Goal: Information Seeking & Learning: Learn about a topic

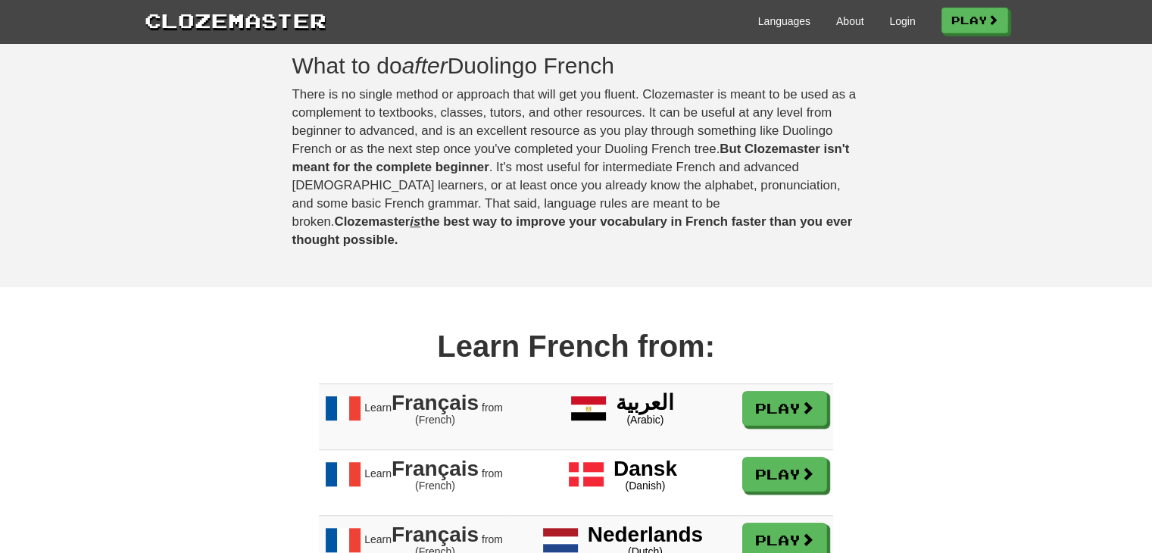
scroll to position [1192, 0]
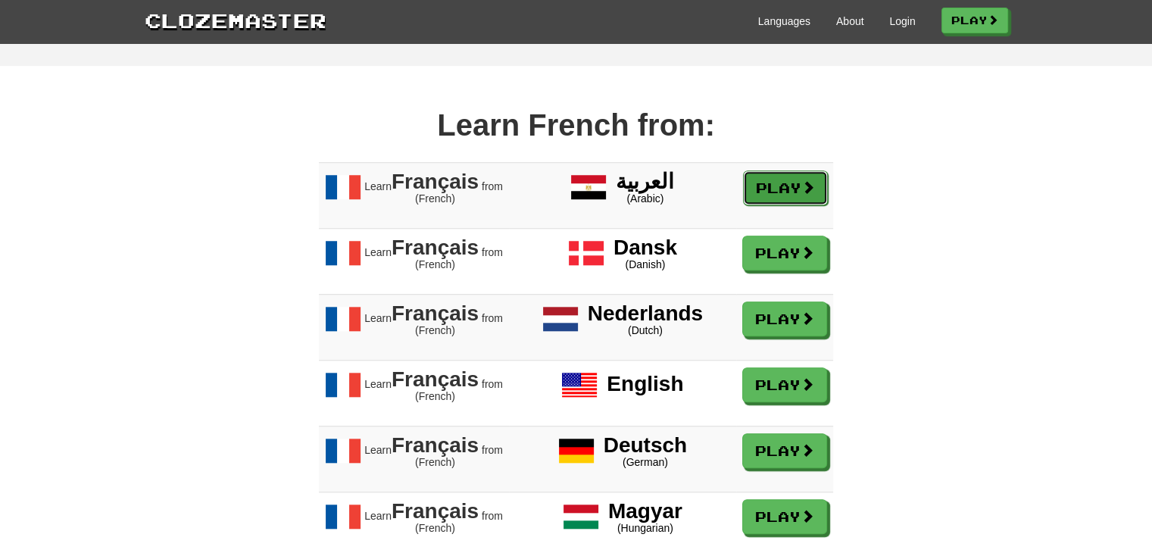
click at [766, 182] on link "Play" at bounding box center [785, 187] width 85 height 35
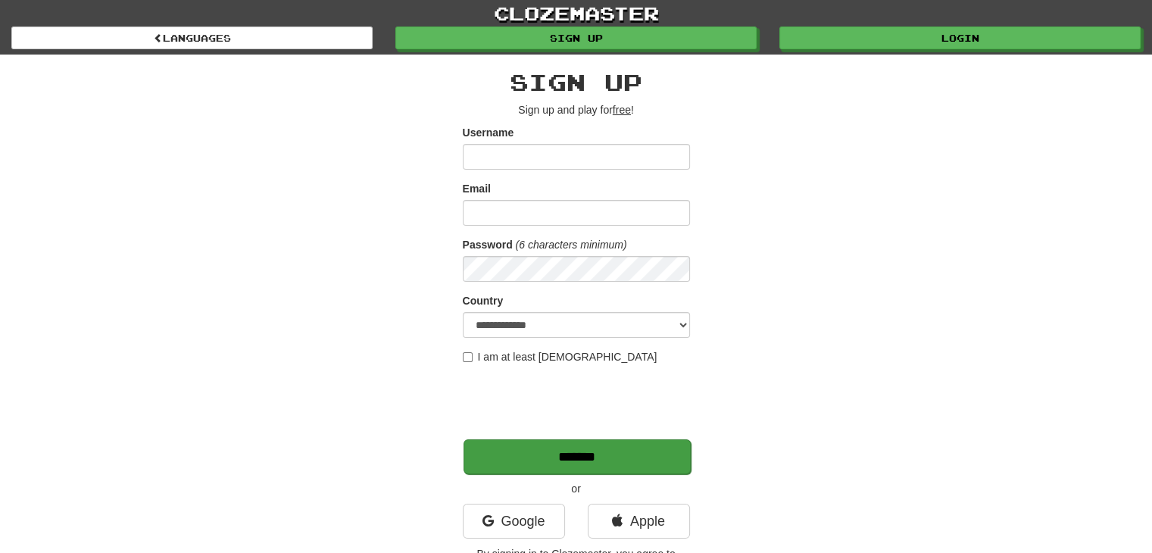
scroll to position [232, 0]
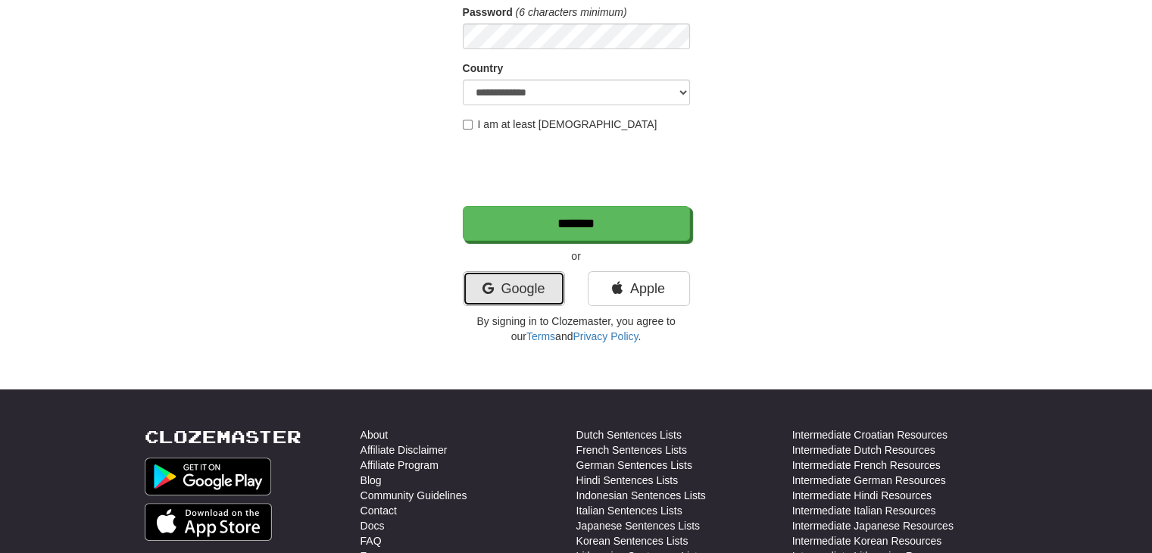
click at [540, 302] on link "Google" at bounding box center [514, 288] width 102 height 35
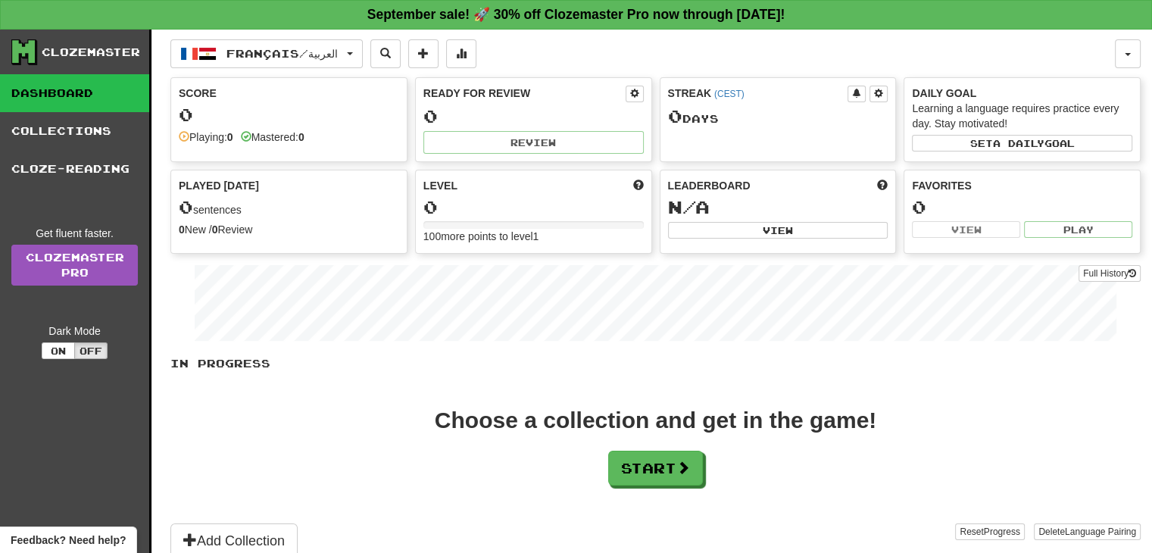
click at [250, 142] on div "Mastered: 0" at bounding box center [273, 136] width 64 height 15
click at [88, 132] on link "Collections" at bounding box center [74, 131] width 149 height 38
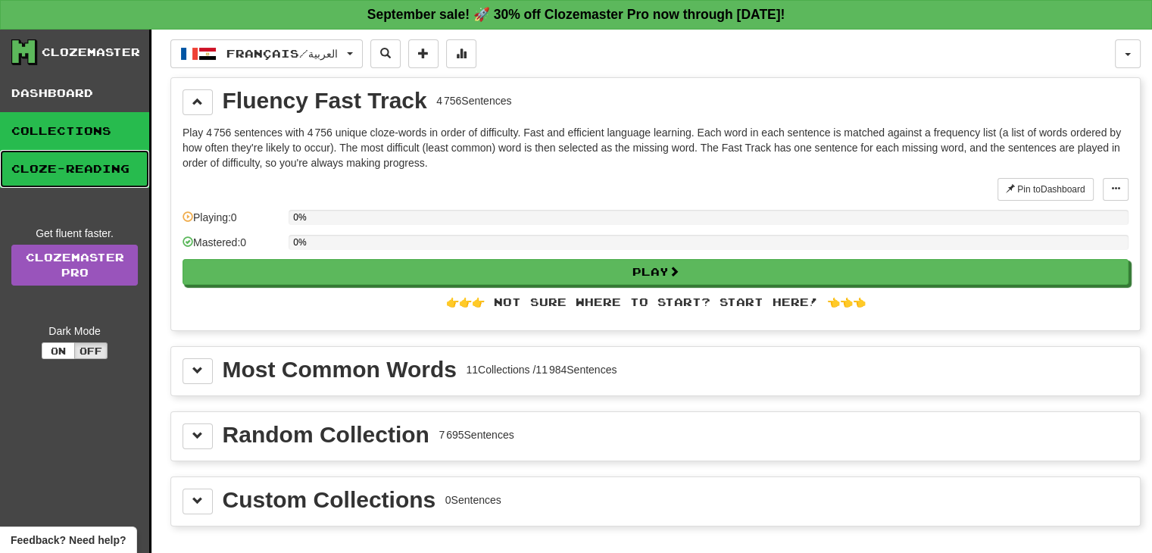
click at [80, 178] on link "Cloze-Reading" at bounding box center [74, 169] width 149 height 38
